Goal: Task Accomplishment & Management: Complete application form

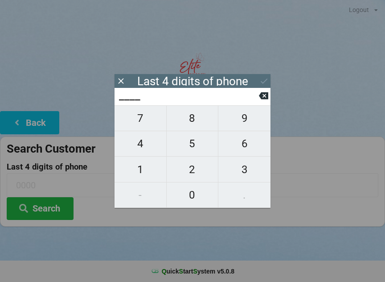
click at [147, 145] on span "4" at bounding box center [141, 143] width 52 height 19
type input "4___"
click at [197, 124] on span "8" at bounding box center [193, 118] width 52 height 19
type input "48__"
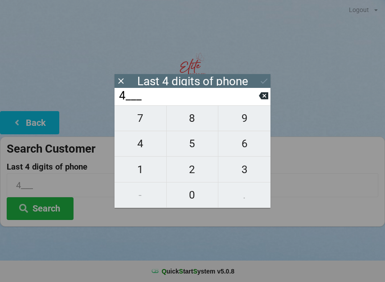
type input "48__"
click at [249, 175] on span "3" at bounding box center [244, 169] width 52 height 19
type input "483_"
click at [193, 126] on span "8" at bounding box center [193, 118] width 52 height 19
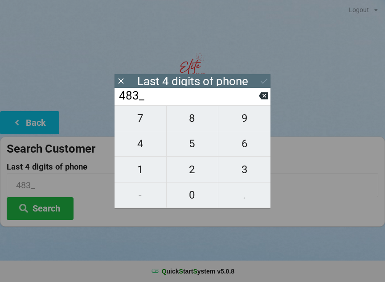
type input "4838"
click at [261, 80] on icon at bounding box center [263, 80] width 9 height 9
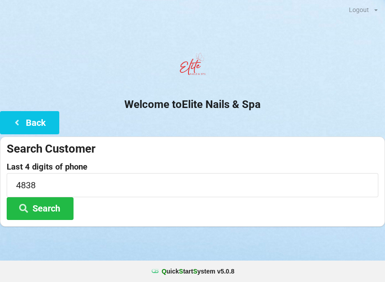
click at [51, 213] on button "Search" at bounding box center [40, 208] width 67 height 23
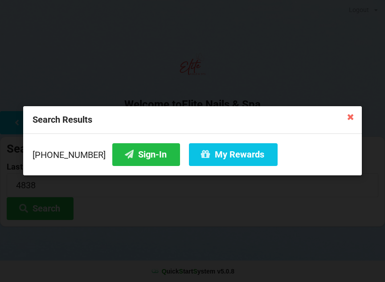
click at [350, 116] on icon at bounding box center [350, 116] width 14 height 14
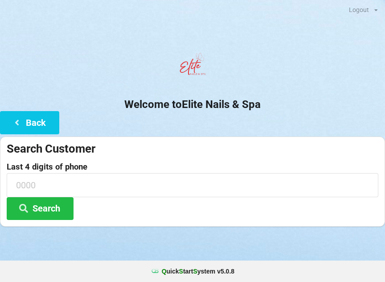
click at [27, 125] on button "Back" at bounding box center [29, 122] width 59 height 23
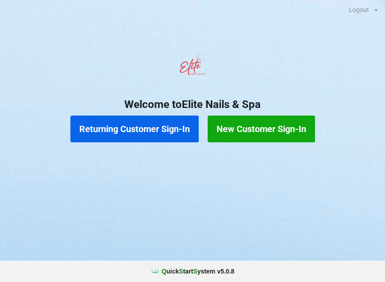
click at [159, 133] on button "Returning Customer Sign-In" at bounding box center [134, 128] width 128 height 27
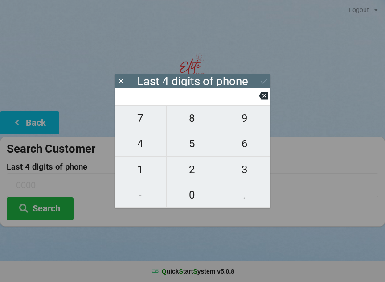
click at [143, 147] on span "4" at bounding box center [141, 143] width 52 height 19
type input "4___"
click at [190, 127] on span "8" at bounding box center [193, 118] width 52 height 19
type input "48__"
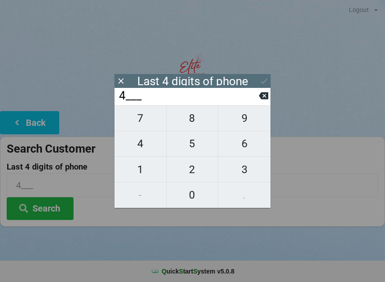
type input "48__"
click at [183, 123] on span "8" at bounding box center [193, 118] width 52 height 19
type input "488_"
click at [258, 99] on input "488_" at bounding box center [188, 96] width 141 height 14
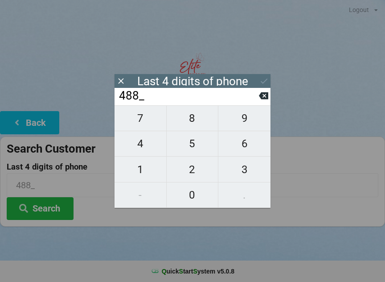
click at [242, 175] on span "3" at bounding box center [244, 169] width 52 height 19
type input "4883"
click at [259, 102] on button at bounding box center [263, 96] width 9 height 12
click at [259, 97] on icon at bounding box center [263, 95] width 9 height 9
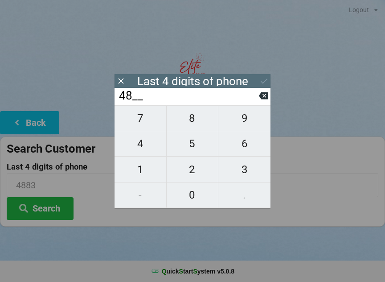
click at [261, 96] on icon at bounding box center [263, 95] width 9 height 9
click at [195, 122] on span "8" at bounding box center [193, 118] width 52 height 19
type input "48__"
click at [244, 174] on span "3" at bounding box center [244, 169] width 52 height 19
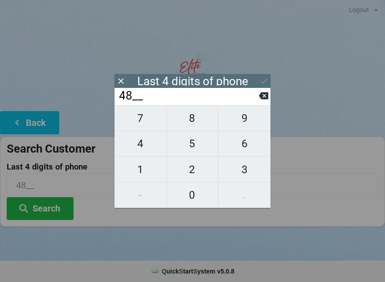
type input "483_"
click at [192, 122] on span "8" at bounding box center [193, 118] width 52 height 19
type input "4838"
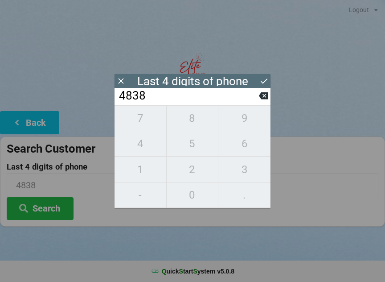
click at [261, 86] on button at bounding box center [263, 81] width 9 height 12
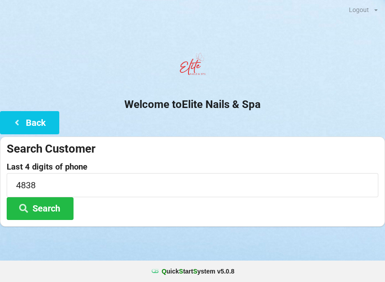
click at [55, 209] on button "Search" at bounding box center [40, 208] width 67 height 23
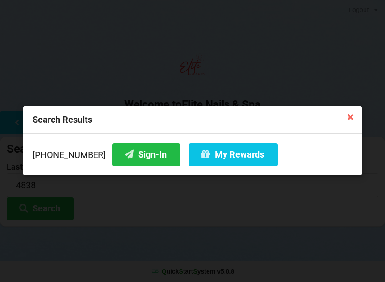
click at [355, 114] on icon at bounding box center [350, 116] width 14 height 14
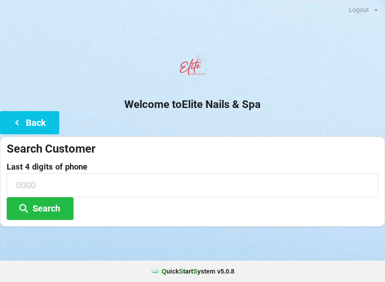
click at [45, 127] on button "Back" at bounding box center [29, 122] width 59 height 23
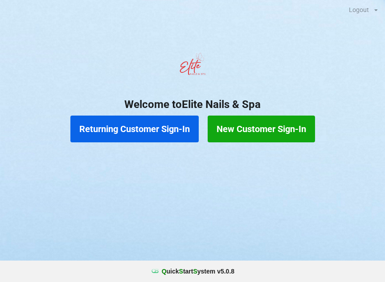
click at [281, 131] on button "New Customer Sign-In" at bounding box center [261, 128] width 107 height 27
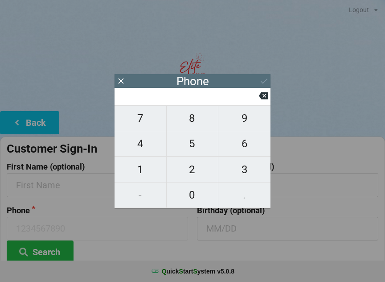
click at [193, 167] on span "2" at bounding box center [193, 169] width 52 height 19
type input "2"
click at [245, 145] on span "6" at bounding box center [244, 143] width 52 height 19
type input "26"
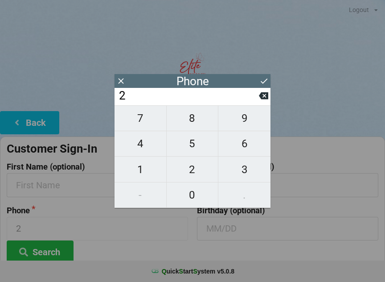
type input "26"
click at [146, 117] on span "7" at bounding box center [141, 118] width 52 height 19
type input "267"
click at [147, 142] on span "4" at bounding box center [141, 143] width 52 height 19
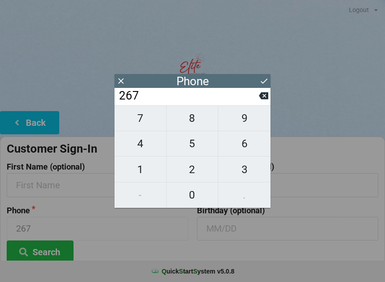
type input "2674"
click at [250, 170] on span "3" at bounding box center [244, 169] width 52 height 19
type input "26743"
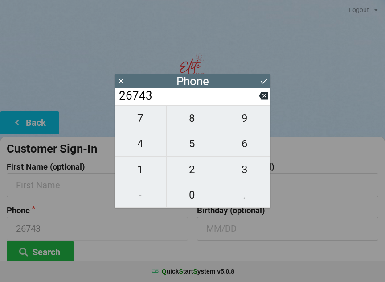
click at [187, 168] on span "2" at bounding box center [193, 169] width 52 height 19
type input "267432"
click at [147, 150] on span "4" at bounding box center [141, 143] width 52 height 19
type input "2674324"
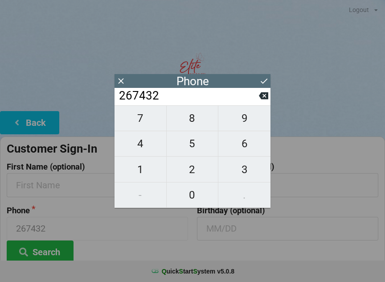
type input "2674324"
click at [201, 123] on span "8" at bounding box center [193, 118] width 52 height 19
type input "26743248"
click at [243, 172] on span "3" at bounding box center [244, 169] width 52 height 19
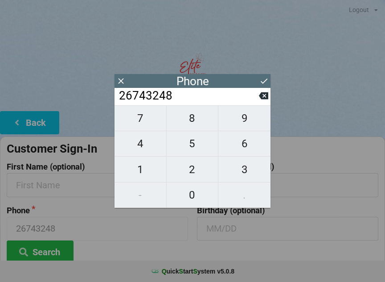
type input "267432483"
click at [190, 118] on span "8" at bounding box center [193, 118] width 52 height 19
type input "2674324838"
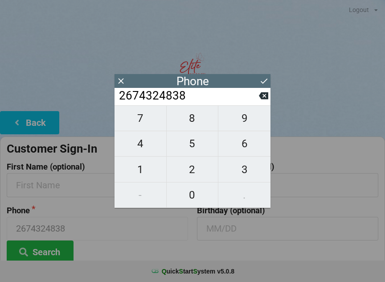
click at [262, 82] on icon at bounding box center [263, 80] width 9 height 9
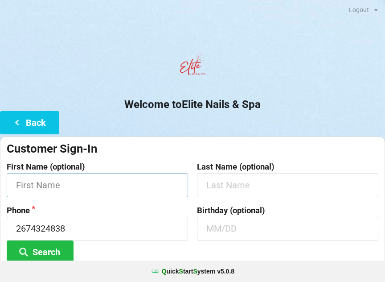
click at [120, 186] on input "text" at bounding box center [97, 185] width 181 height 24
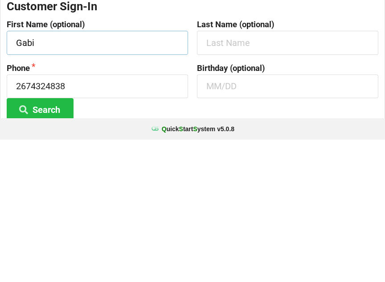
type input "Gabi"
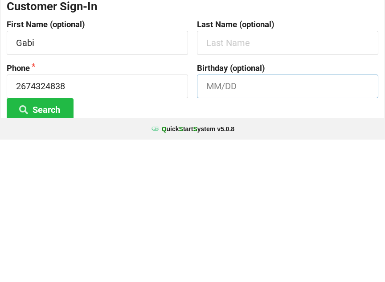
click at [279, 217] on input "text" at bounding box center [287, 229] width 181 height 24
click at [40, 240] on button "Search" at bounding box center [40, 251] width 67 height 23
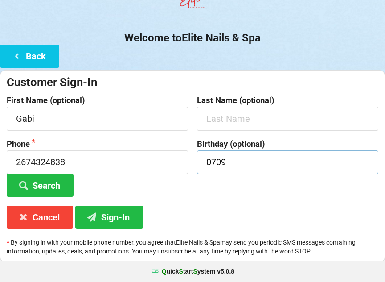
click at [300, 161] on input "0709" at bounding box center [287, 162] width 181 height 24
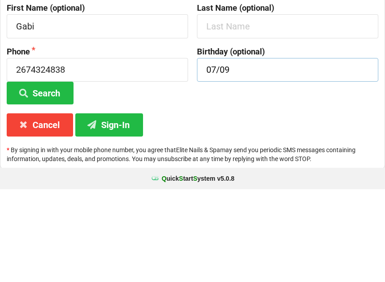
type input "07/09"
click at [119, 206] on button "Sign-In" at bounding box center [109, 217] width 68 height 23
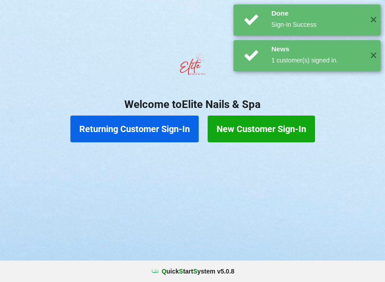
scroll to position [0, 0]
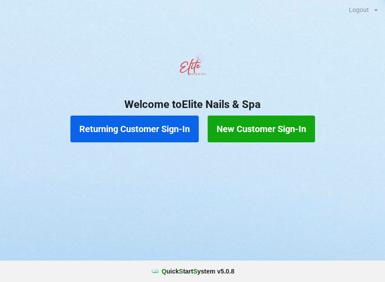
click at [119, 129] on button "Returning Customer Sign-In" at bounding box center [134, 128] width 128 height 27
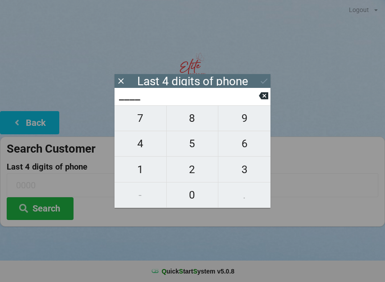
click at [139, 152] on span "4" at bounding box center [141, 143] width 52 height 19
type input "4___"
click at [190, 192] on span "0" at bounding box center [193, 194] width 52 height 19
type input "40__"
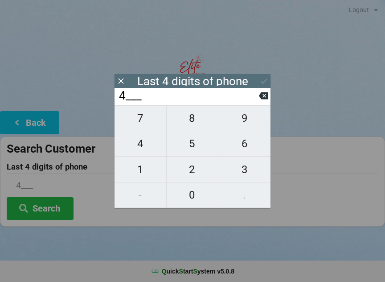
type input "40__"
click at [152, 123] on span "7" at bounding box center [141, 118] width 52 height 19
type input "407_"
click at [194, 170] on span "2" at bounding box center [193, 169] width 52 height 19
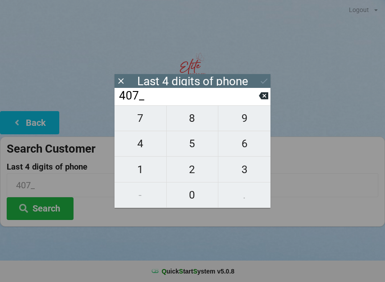
type input "4072"
click at [242, 172] on div "7 8 9 4 5 6 1 2 3 - 0 ." at bounding box center [193, 156] width 156 height 102
click at [189, 198] on div "7 8 9 4 5 6 1 2 3 - 0 ." at bounding box center [193, 156] width 156 height 102
click at [259, 100] on icon at bounding box center [263, 95] width 9 height 9
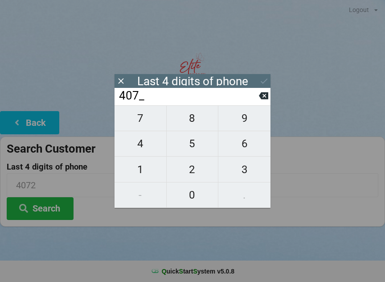
click at [260, 100] on icon at bounding box center [263, 95] width 9 height 9
click at [264, 97] on icon at bounding box center [263, 95] width 9 height 7
click at [264, 99] on icon at bounding box center [263, 95] width 9 height 7
click at [144, 121] on span "7" at bounding box center [141, 118] width 52 height 19
type input "7___"
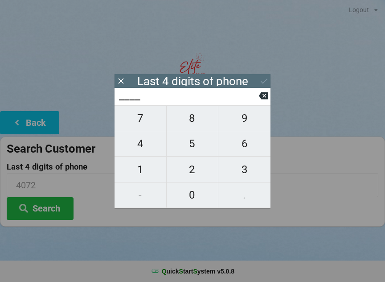
type input "7___"
click at [142, 169] on span "1" at bounding box center [141, 169] width 52 height 19
type input "71__"
click at [145, 172] on span "1" at bounding box center [141, 169] width 52 height 19
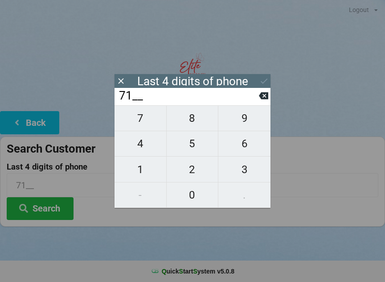
type input "711_"
click at [247, 145] on span "6" at bounding box center [244, 143] width 52 height 19
type input "7116"
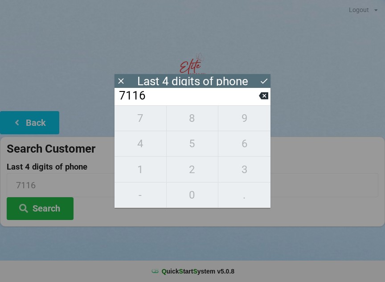
click at [264, 85] on icon at bounding box center [263, 80] width 9 height 9
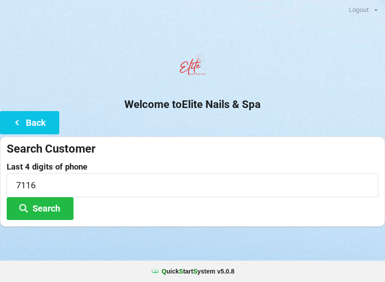
click at [51, 209] on button "Search" at bounding box center [40, 208] width 67 height 23
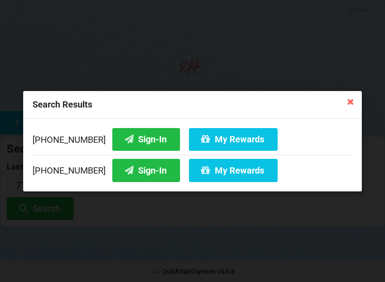
click at [123, 135] on button "Sign-In" at bounding box center [146, 138] width 68 height 23
